Goal: Task Accomplishment & Management: Manage account settings

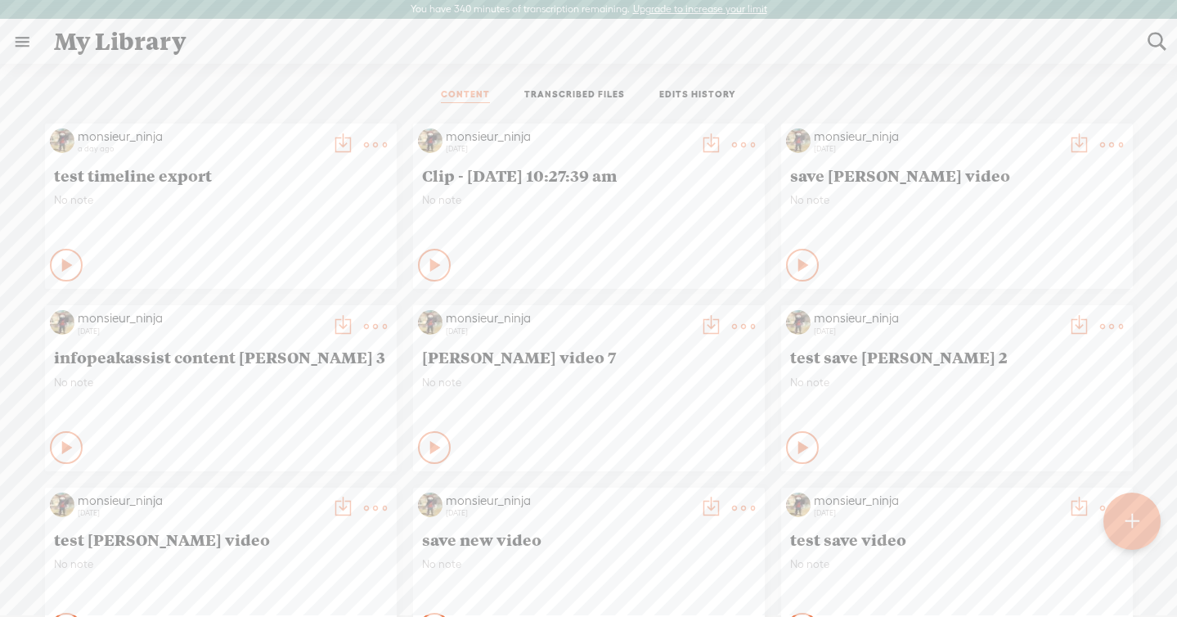
click at [603, 97] on link "TRANSCRIBED FILES" at bounding box center [574, 95] width 101 height 15
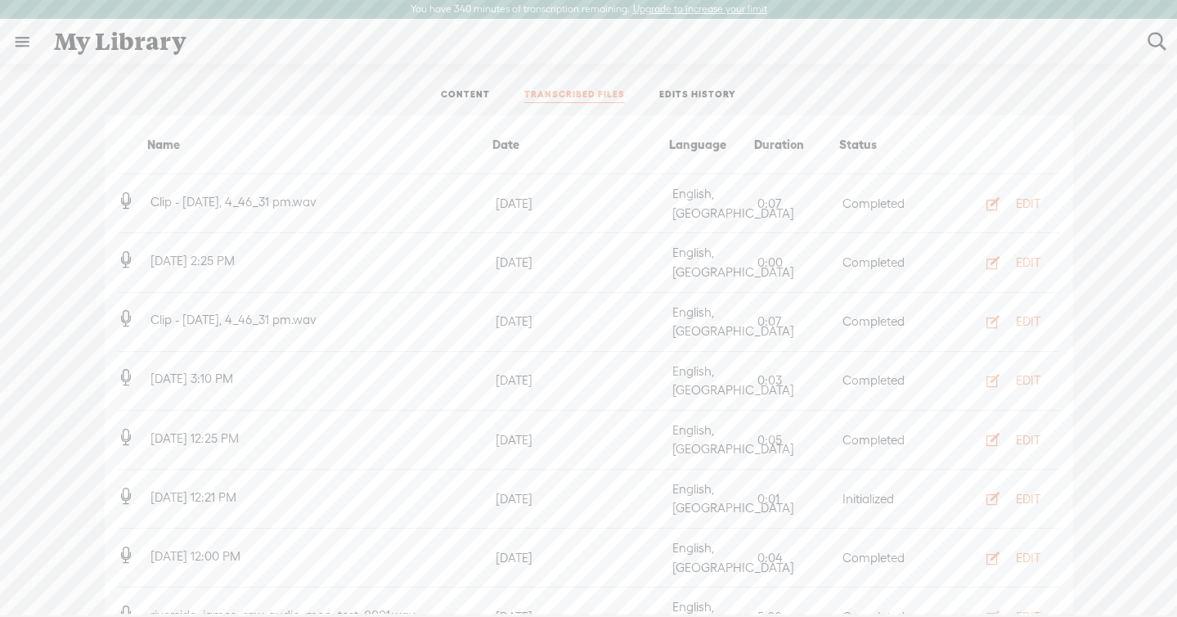
click at [679, 106] on ul "CONTENT TRANSCRIBED FILES EDITS HISTORY" at bounding box center [588, 95] width 433 height 39
click at [684, 95] on link "EDITS HISTORY" at bounding box center [697, 95] width 77 height 15
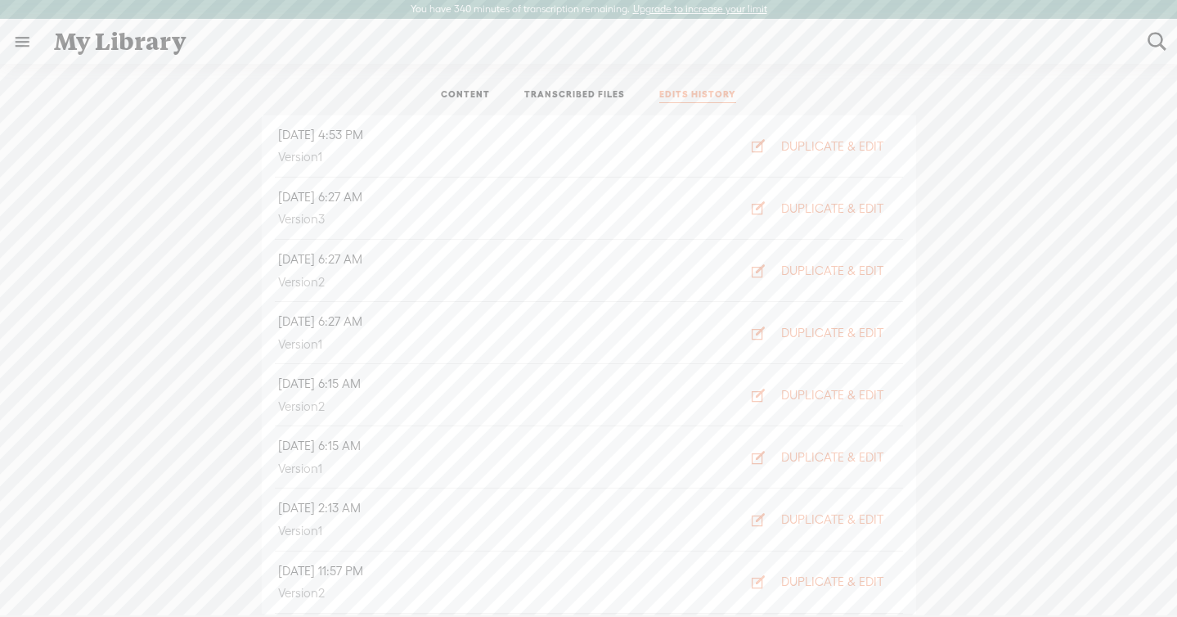
click at [34, 38] on link at bounding box center [22, 41] width 43 height 43
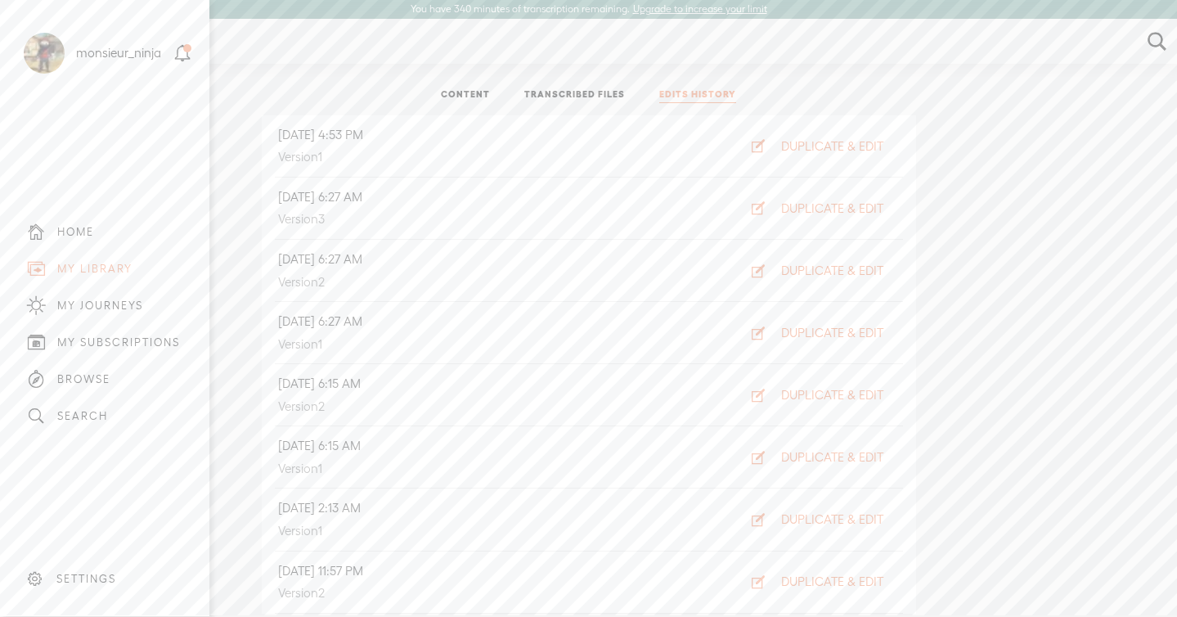
click at [81, 569] on div "SETTINGS" at bounding box center [107, 578] width 191 height 49
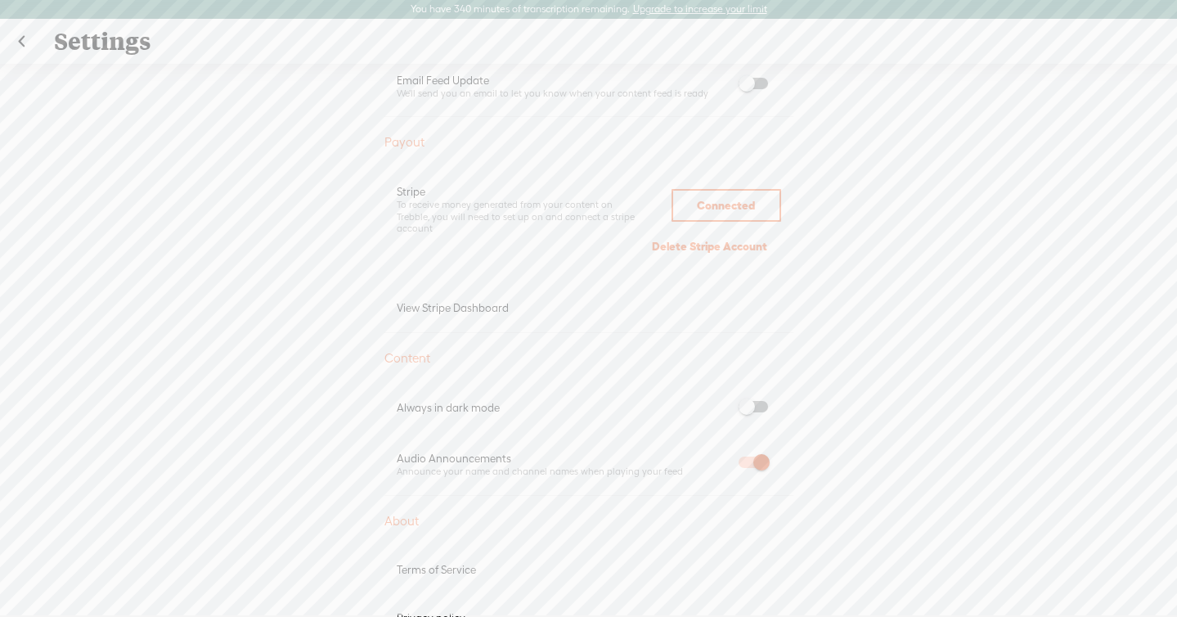
scroll to position [985, 0]
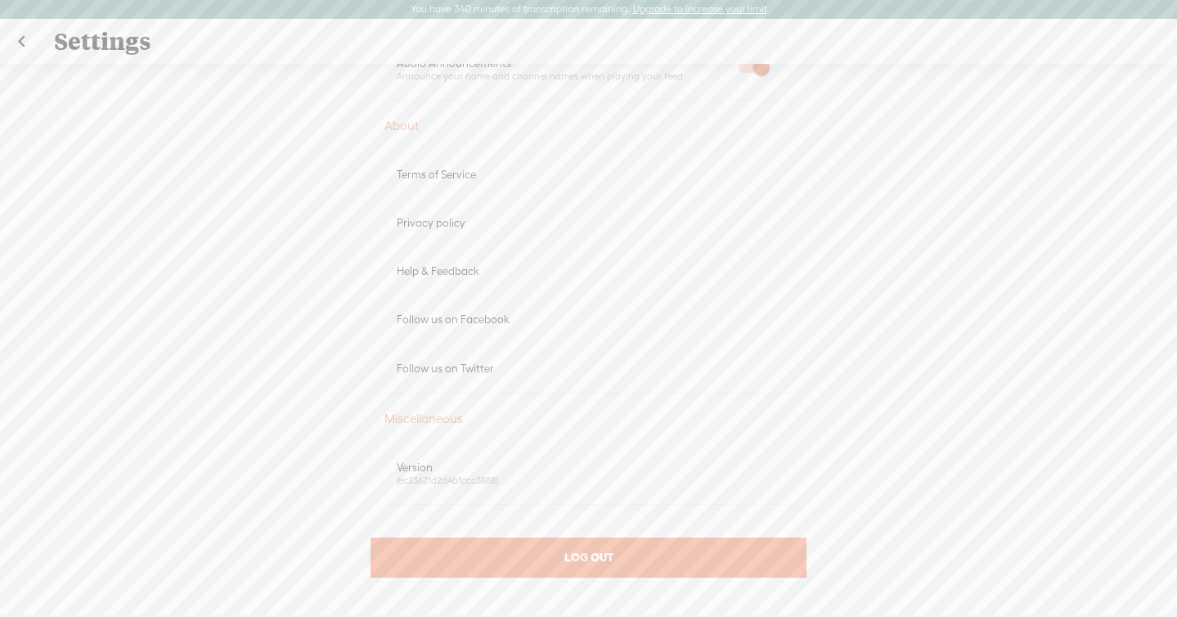
click at [729, 555] on div "LOG OUT" at bounding box center [587, 557] width 435 height 40
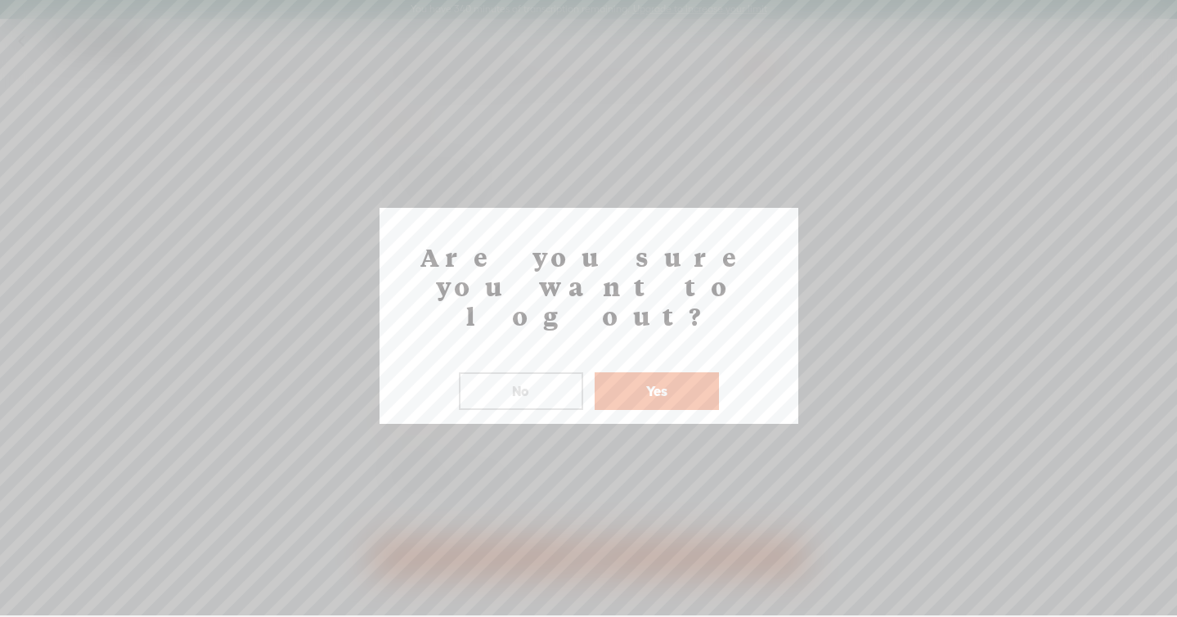
click at [644, 372] on button "Yes" at bounding box center [656, 391] width 124 height 38
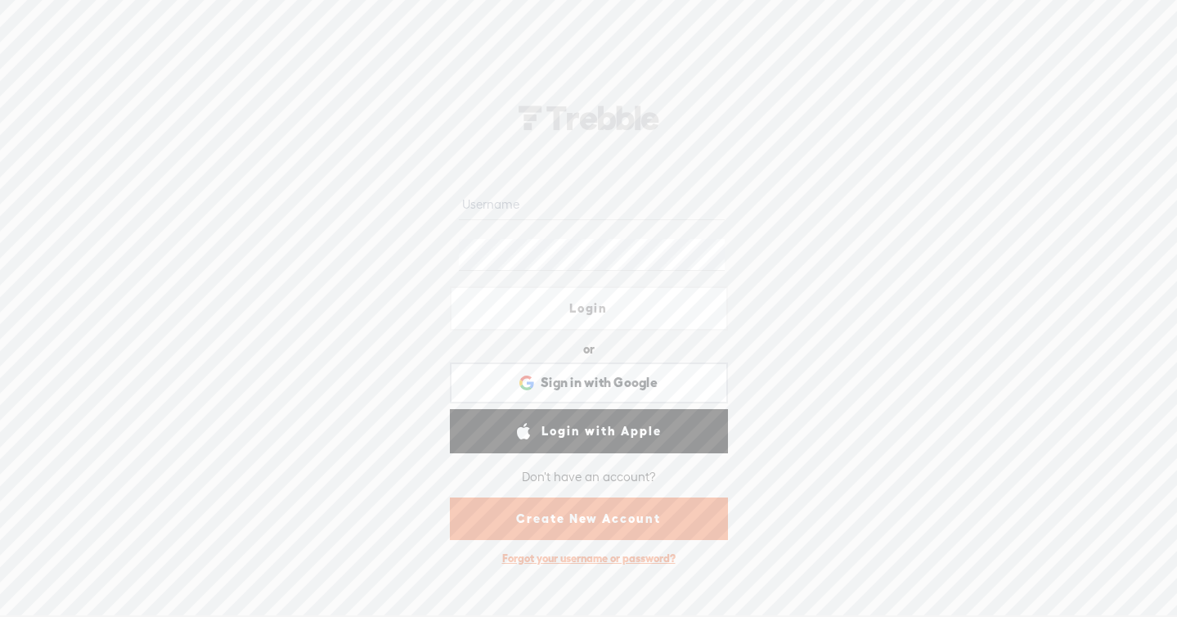
click at [574, 212] on input "text" at bounding box center [592, 204] width 266 height 32
type input "abc123"
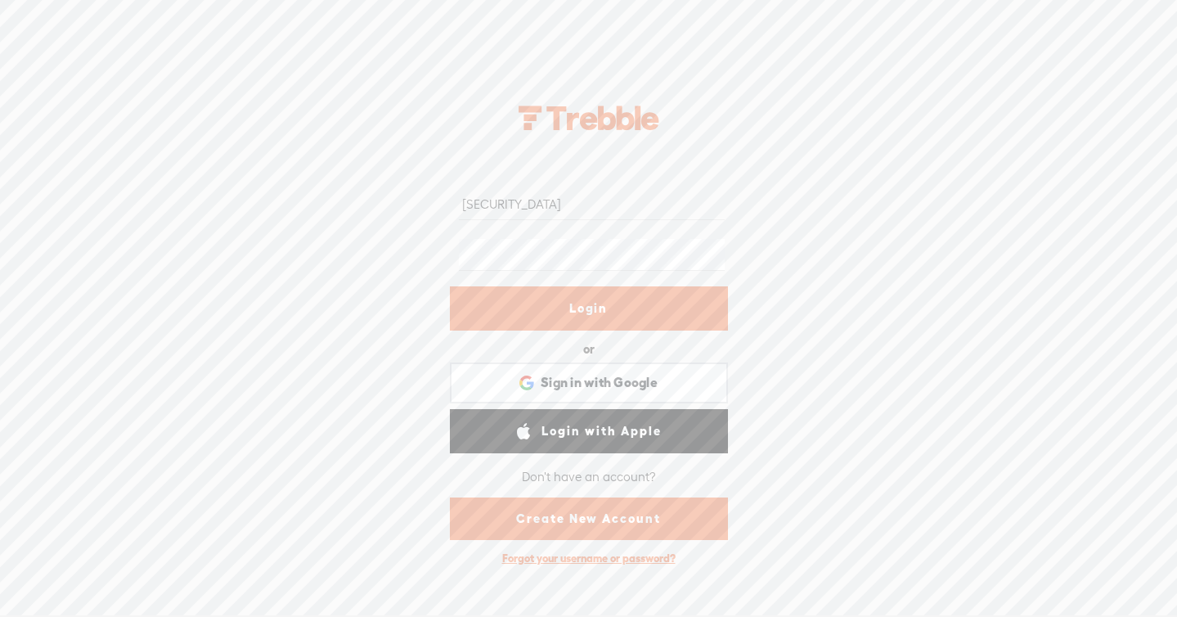
click at [655, 307] on link "Login" at bounding box center [589, 308] width 278 height 44
